Goal: Task Accomplishment & Management: Manage account settings

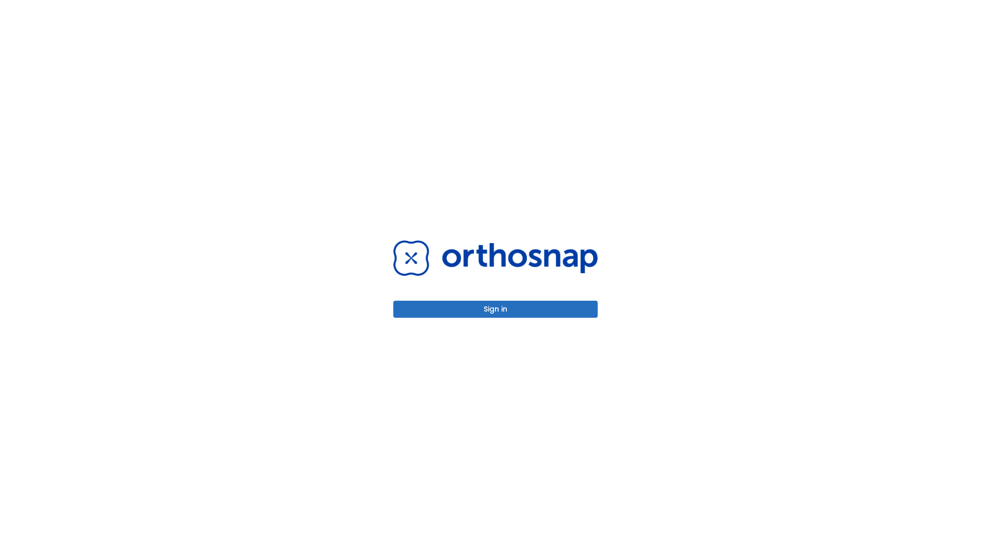
click at [496, 309] on button "Sign in" at bounding box center [495, 308] width 204 height 17
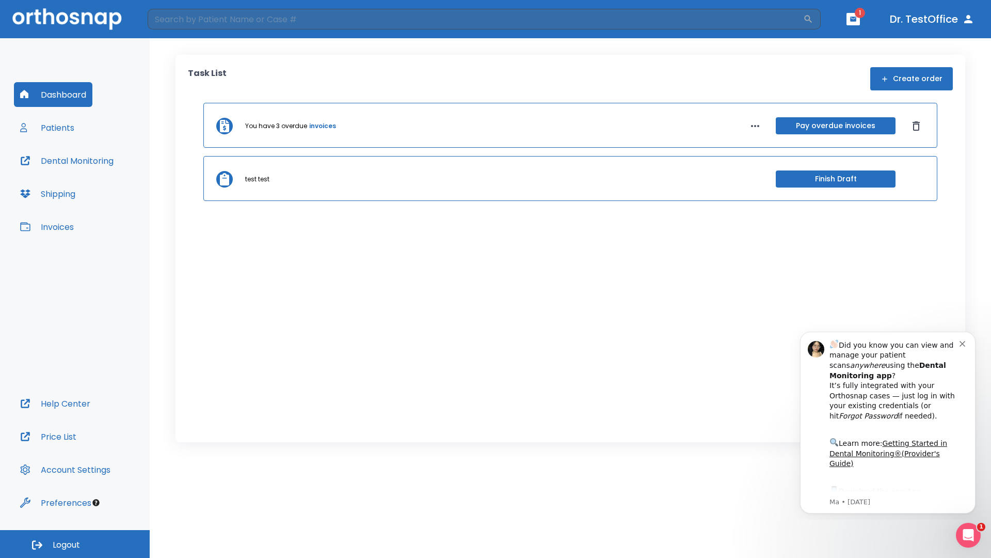
click at [75, 544] on span "Logout" at bounding box center [66, 544] width 27 height 11
